Goal: Task Accomplishment & Management: Manage account settings

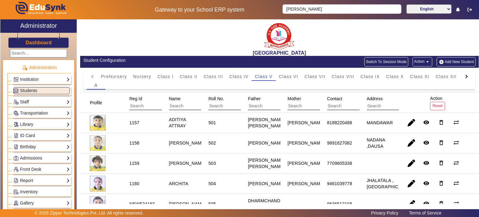
scroll to position [23, 0]
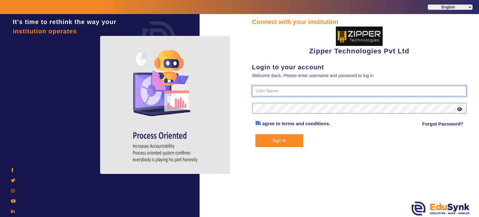
type input "1008790000"
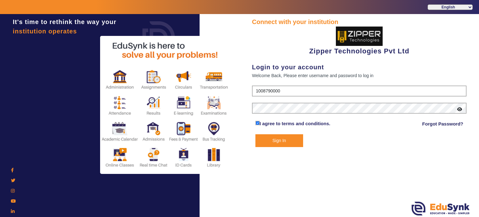
drag, startPoint x: 286, startPoint y: 147, endPoint x: 289, endPoint y: 143, distance: 5.1
click at [289, 143] on div "Connect with your institution Zipper Technologies Pvt Ltd Login to your account…" at bounding box center [358, 116] width 239 height 204
click at [289, 143] on button "Sign In" at bounding box center [279, 140] width 48 height 13
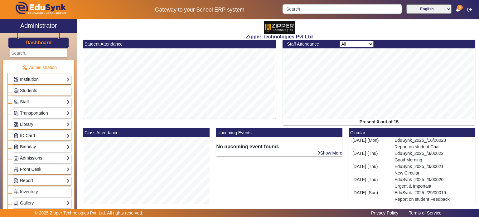
click at [26, 90] on span "Students" at bounding box center [28, 90] width 17 height 5
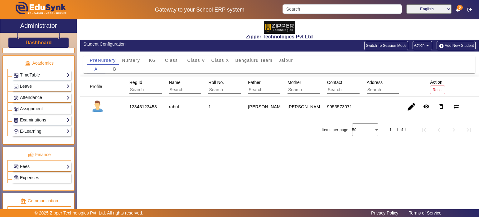
scroll to position [232, 0]
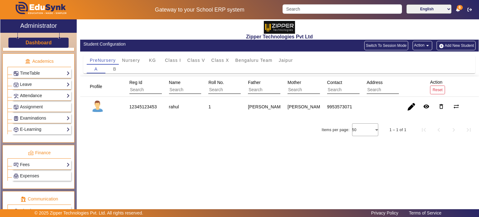
drag, startPoint x: 45, startPoint y: 92, endPoint x: 32, endPoint y: 94, distance: 12.5
click at [32, 94] on link "Attendance" at bounding box center [41, 95] width 56 height 7
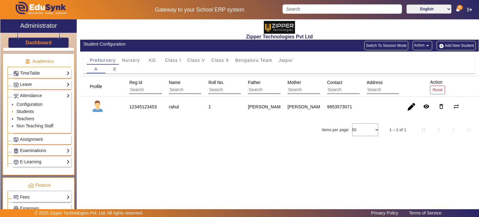
click at [29, 109] on link "Students" at bounding box center [25, 111] width 17 height 5
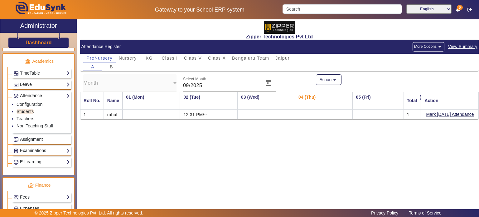
click at [460, 45] on span "View Summary" at bounding box center [462, 46] width 30 height 7
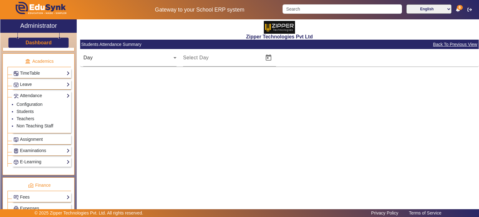
type input "04/09/2025"
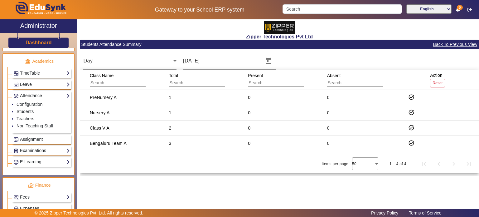
click at [460, 45] on span "Back To Previous View" at bounding box center [454, 44] width 45 height 7
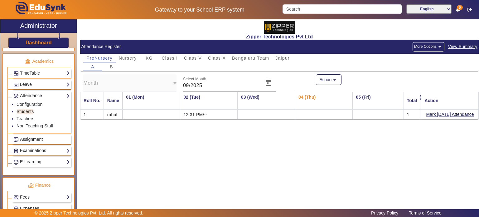
click at [45, 147] on link "Examinations" at bounding box center [41, 150] width 56 height 7
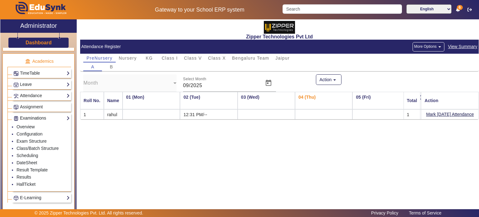
scroll to position [287, 0]
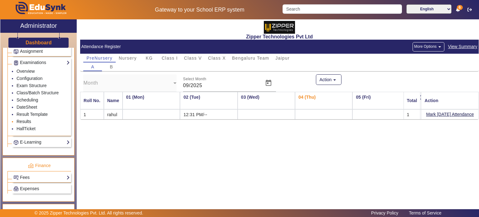
click at [24, 119] on link "Results" at bounding box center [24, 121] width 15 height 5
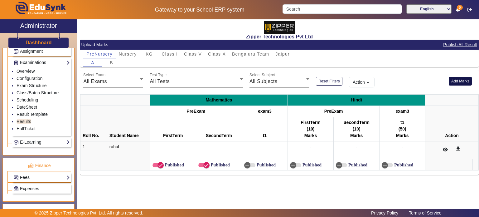
click at [454, 80] on button "Add Marks" at bounding box center [459, 81] width 23 height 8
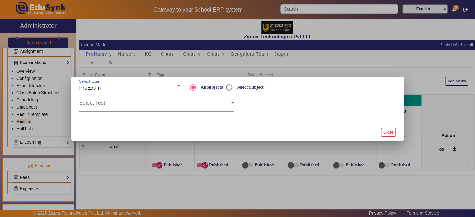
click at [130, 91] on div "PreExam" at bounding box center [128, 87] width 98 height 7
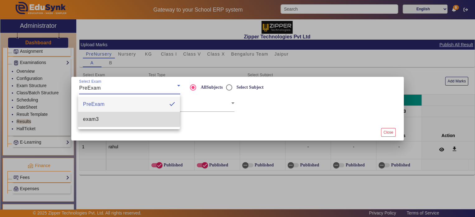
click at [125, 114] on mat-option "exam3" at bounding box center [129, 119] width 102 height 15
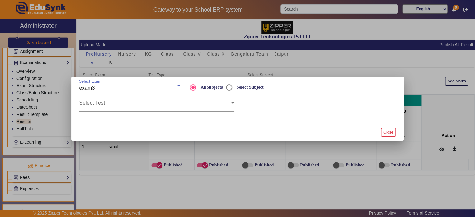
click at [137, 85] on div "exam3" at bounding box center [128, 87] width 98 height 7
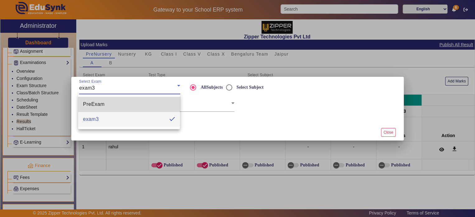
click at [132, 106] on mat-option "PreExam" at bounding box center [129, 104] width 102 height 15
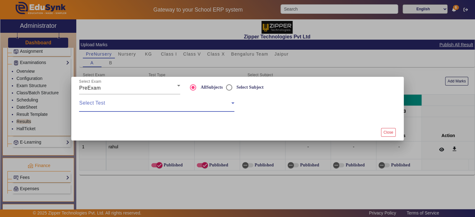
click at [132, 106] on span at bounding box center [155, 105] width 152 height 7
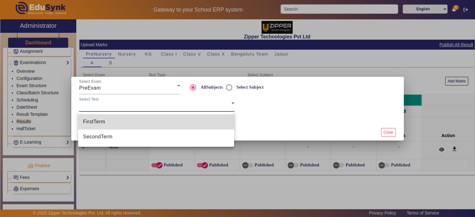
click at [128, 123] on mat-option "FirstTerm" at bounding box center [156, 121] width 156 height 15
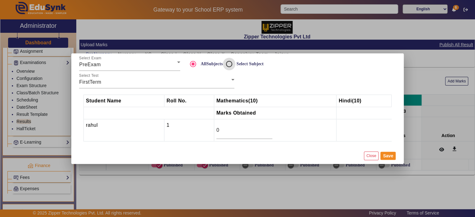
click at [234, 62] on input "Select Subject" at bounding box center [229, 64] width 12 height 12
radio input "true"
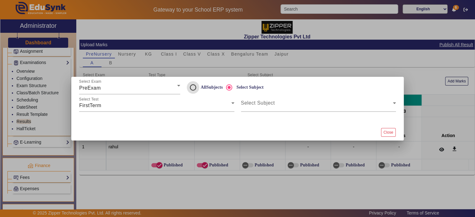
click at [193, 86] on input "AllSubjects" at bounding box center [193, 87] width 12 height 12
radio input "true"
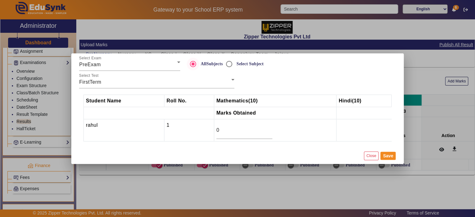
click at [193, 86] on div "Select Test FirstTerm" at bounding box center [156, 79] width 155 height 17
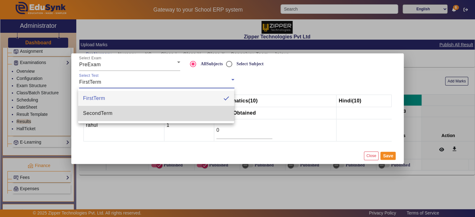
click at [184, 111] on mat-option "SecondTerm" at bounding box center [156, 113] width 156 height 15
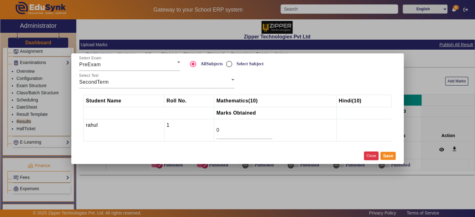
click at [367, 155] on button "Close" at bounding box center [371, 155] width 15 height 8
